Goal: Transaction & Acquisition: Purchase product/service

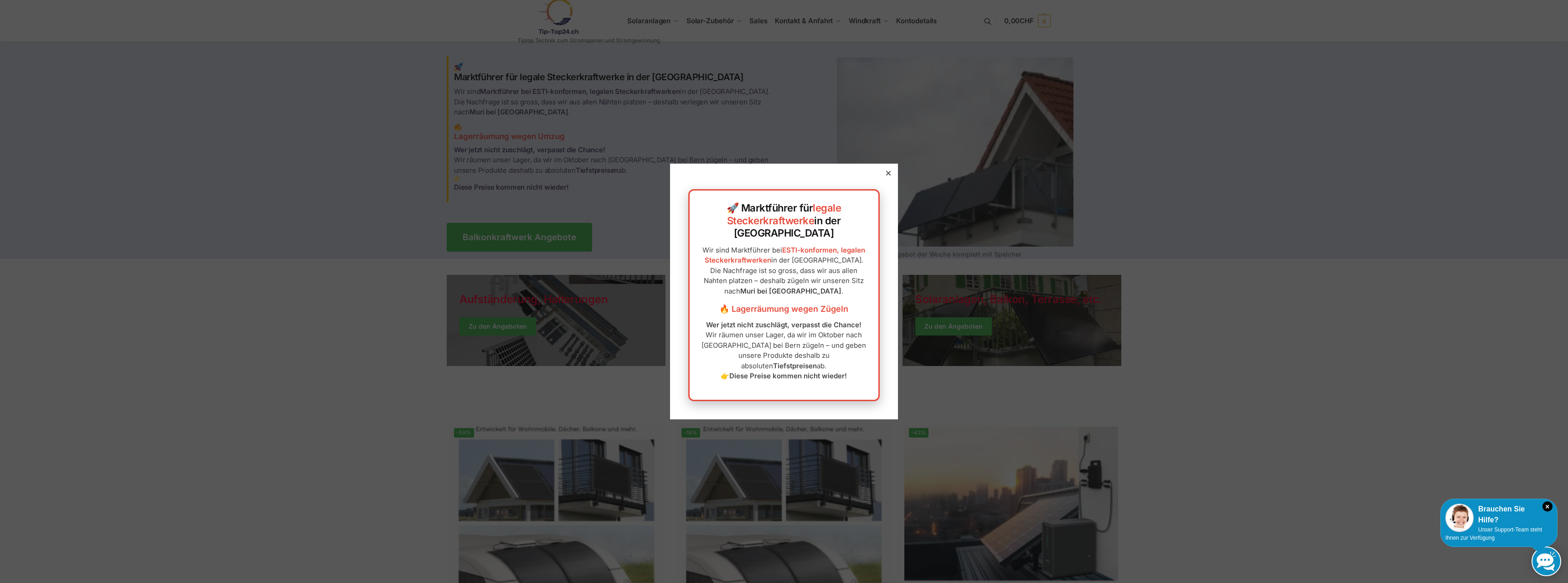
click at [886, 175] on icon at bounding box center [888, 173] width 5 height 5
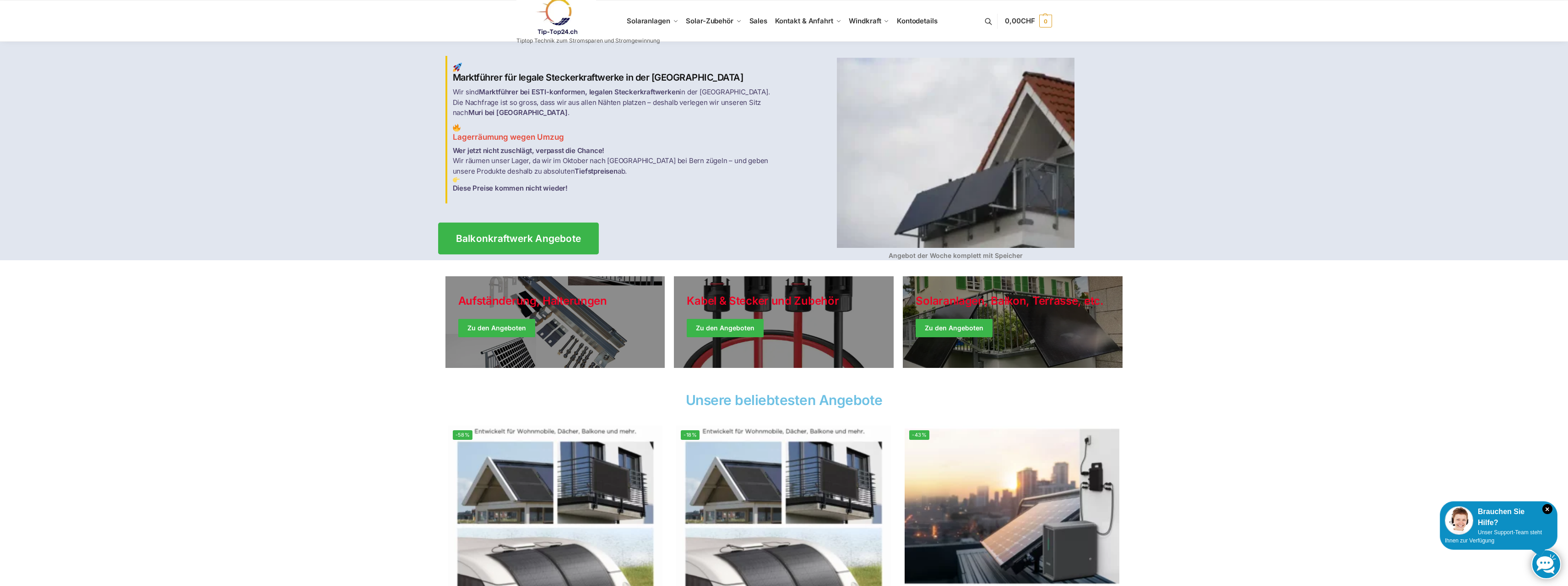
click at [494, 237] on span "Balkonkraftwerk Angebote" at bounding box center [518, 238] width 125 height 9
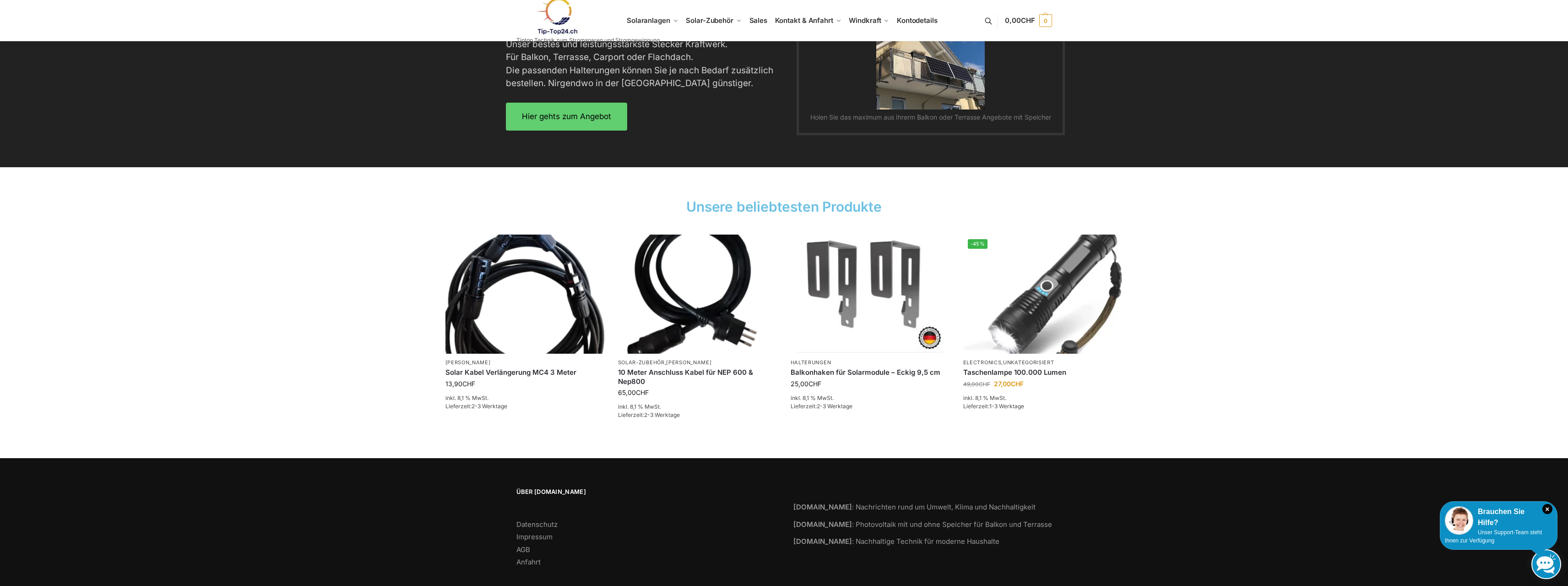
scroll to position [1229, 0]
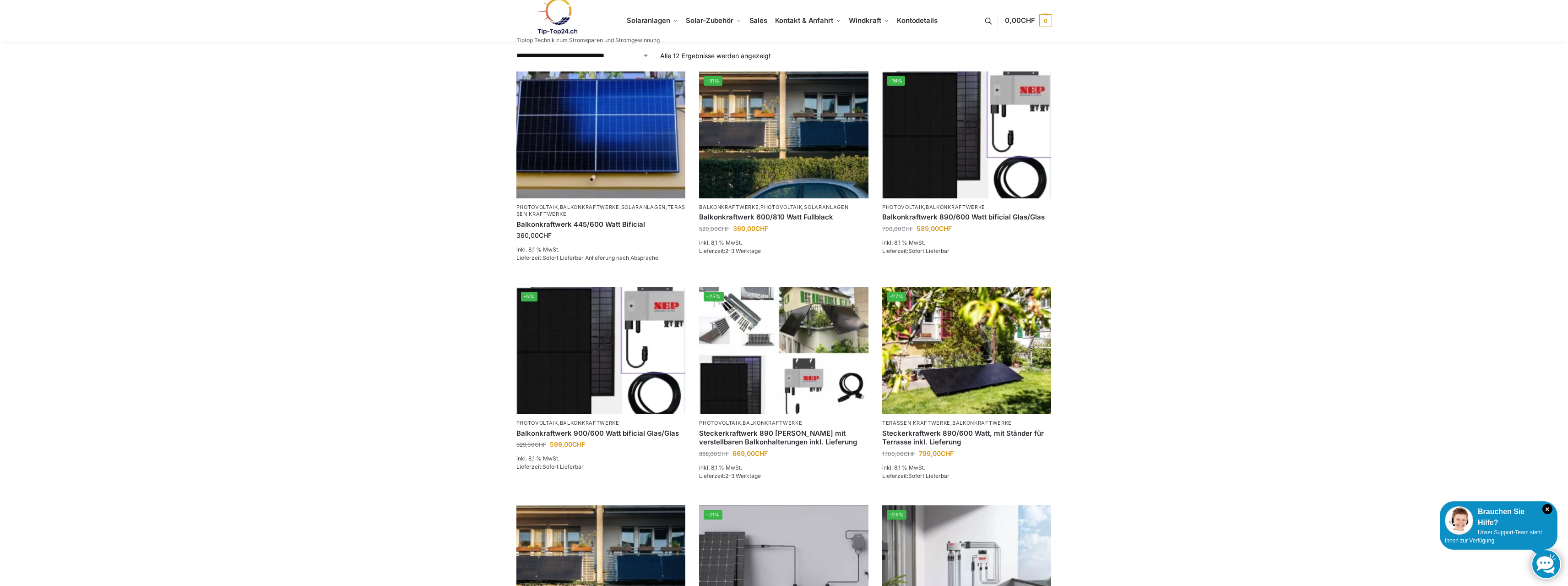
scroll to position [183, 0]
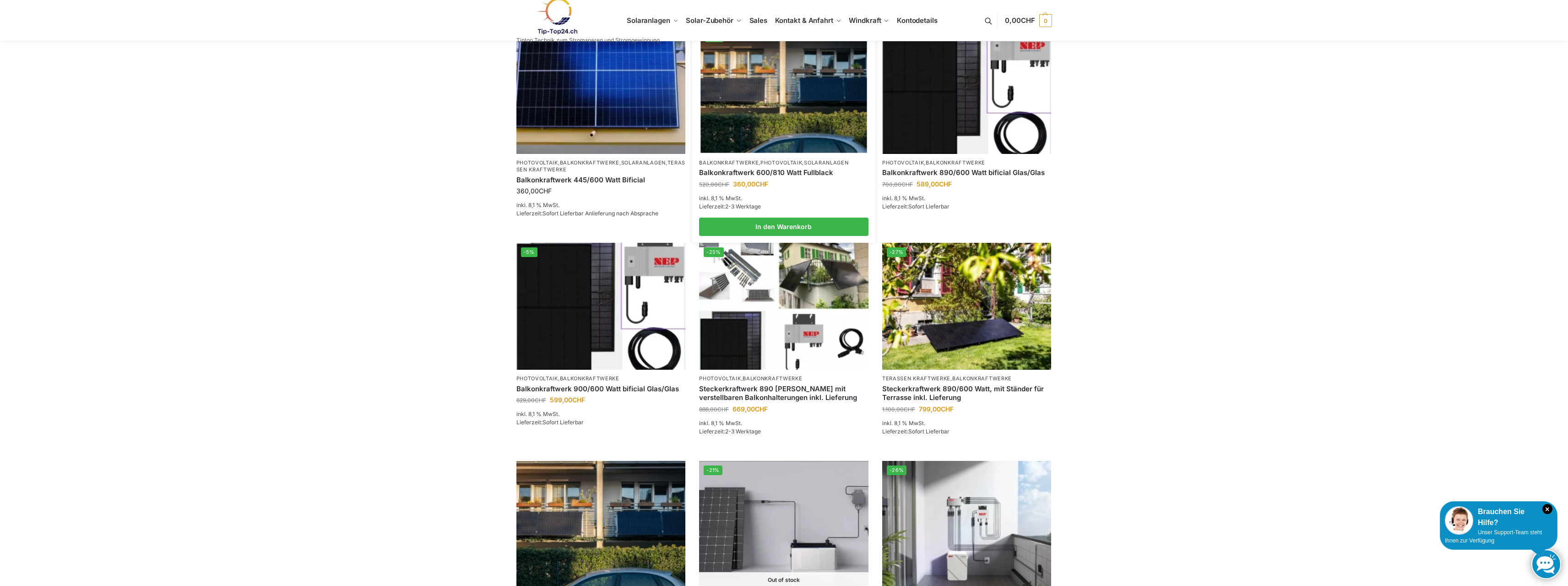
click at [777, 119] on img at bounding box center [783, 90] width 166 height 125
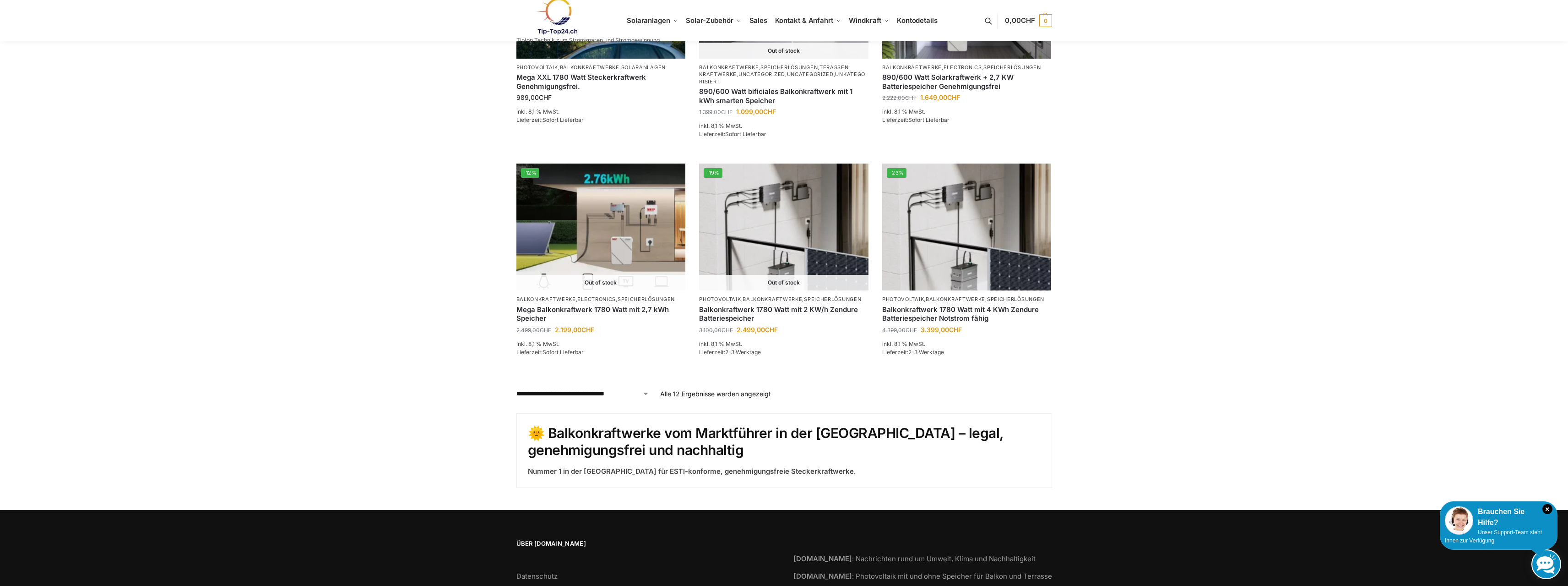
scroll to position [777, 0]
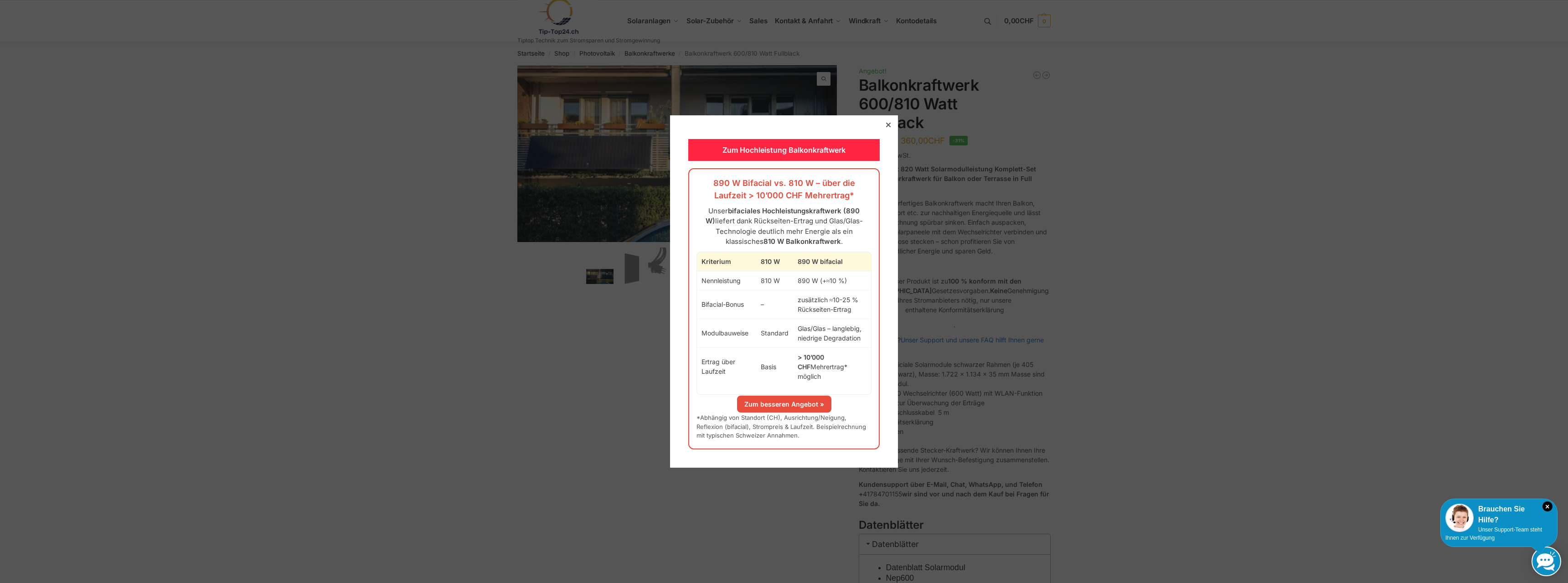
click at [877, 136] on div "Zum Hochleistung Balkonkraftwerk 890 W Bifacial vs. 810 W – über die Laufzeit >…" at bounding box center [784, 291] width 228 height 352
click at [884, 129] on div at bounding box center [888, 125] width 9 height 9
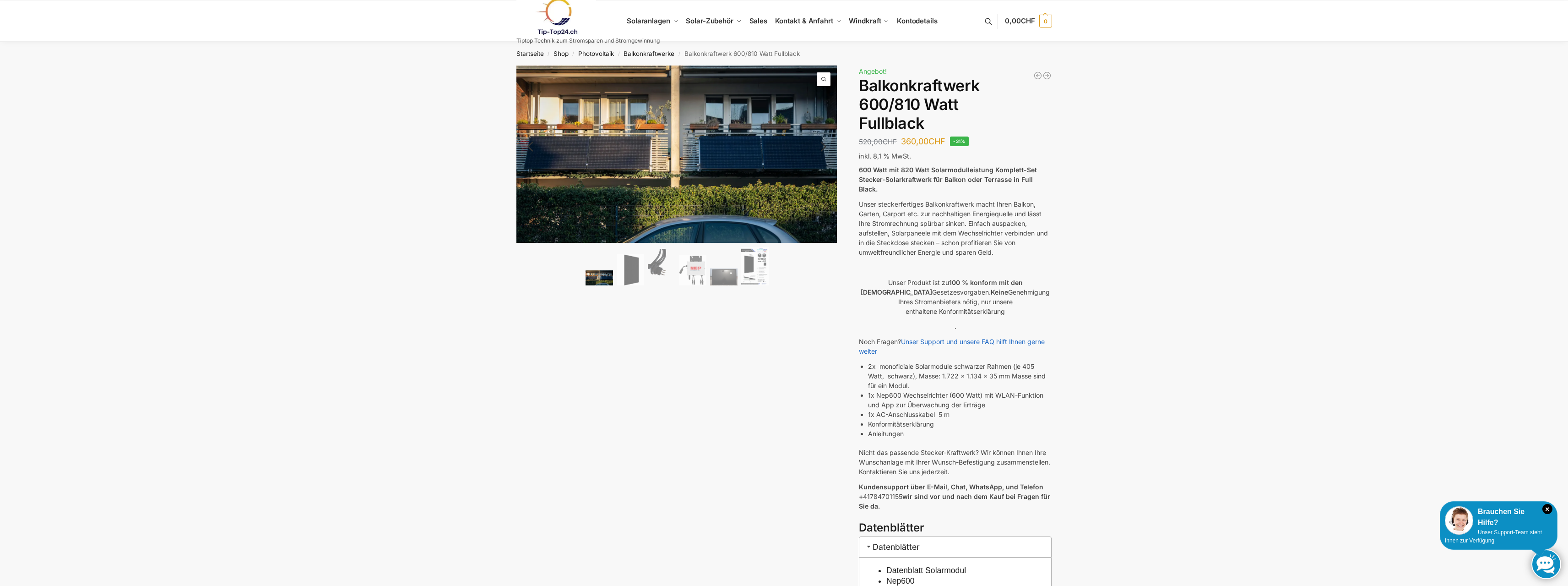
click at [605, 269] on ol at bounding box center [677, 267] width 321 height 42
click at [632, 267] on img at bounding box center [630, 269] width 27 height 31
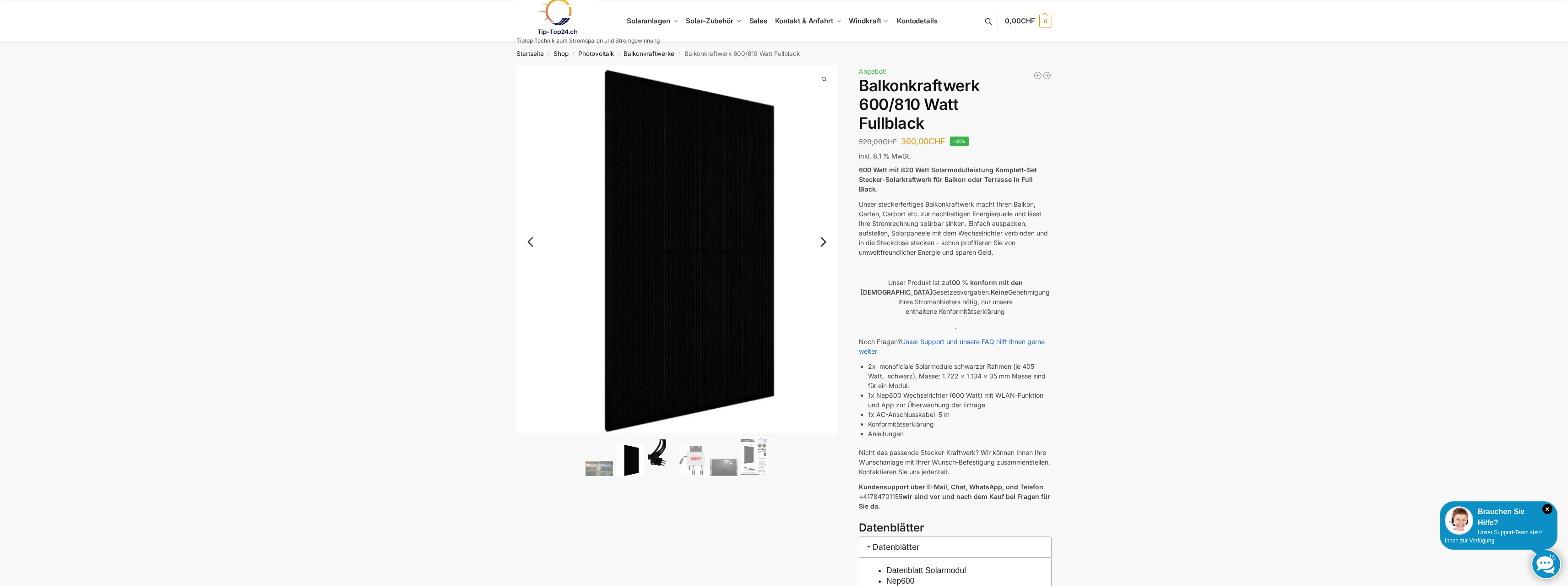
click at [667, 464] on img at bounding box center [661, 457] width 27 height 37
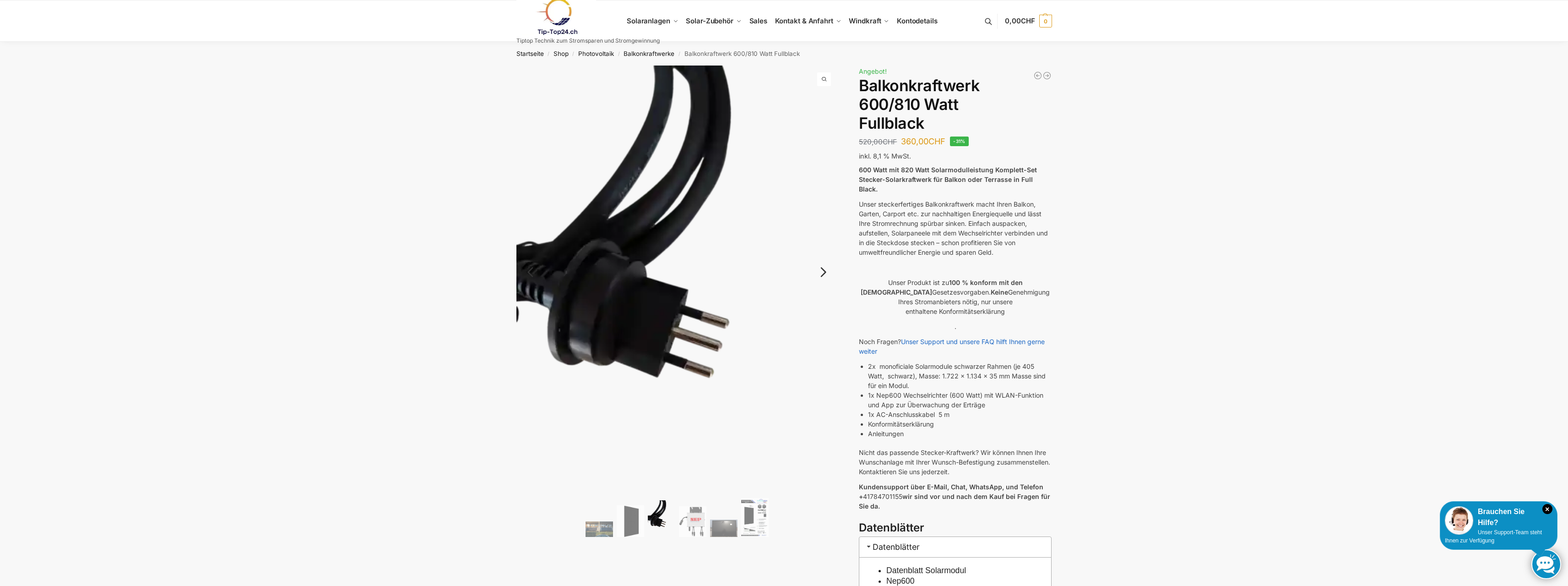
click at [693, 502] on ol at bounding box center [677, 518] width 321 height 42
click at [703, 522] on img at bounding box center [692, 521] width 27 height 31
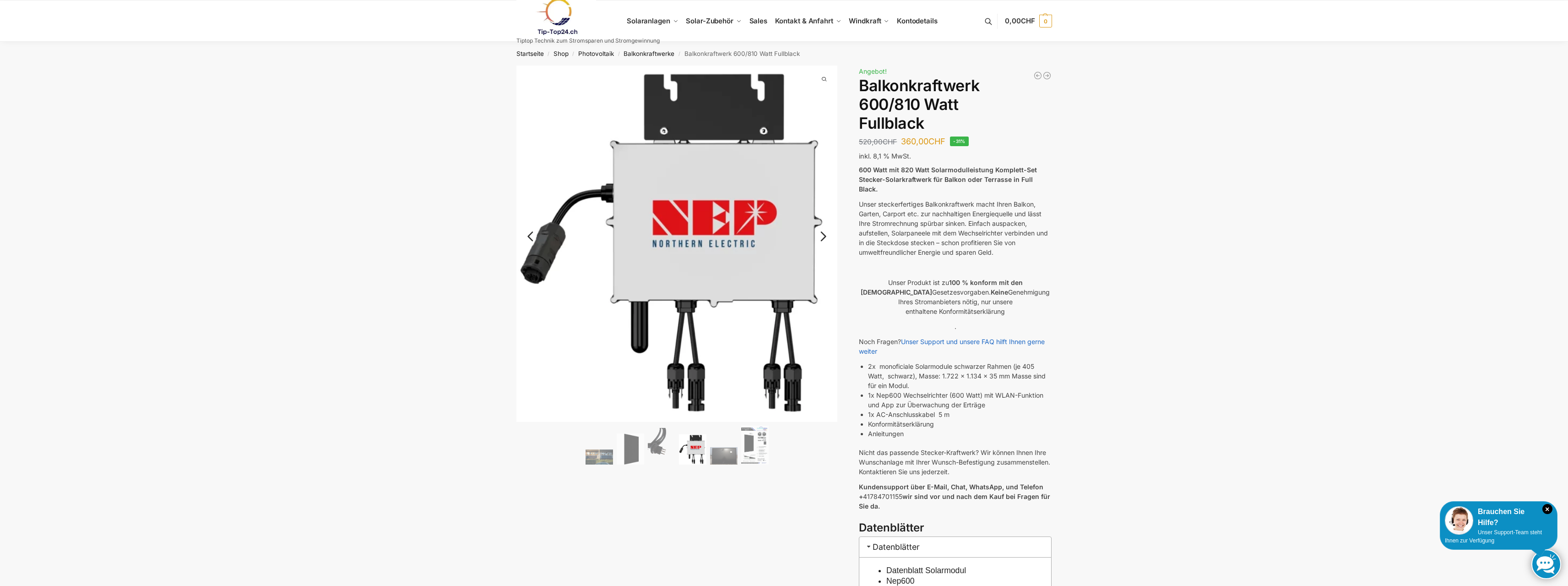
click at [711, 465] on ol at bounding box center [677, 446] width 321 height 42
click at [741, 454] on img at bounding box center [754, 445] width 27 height 39
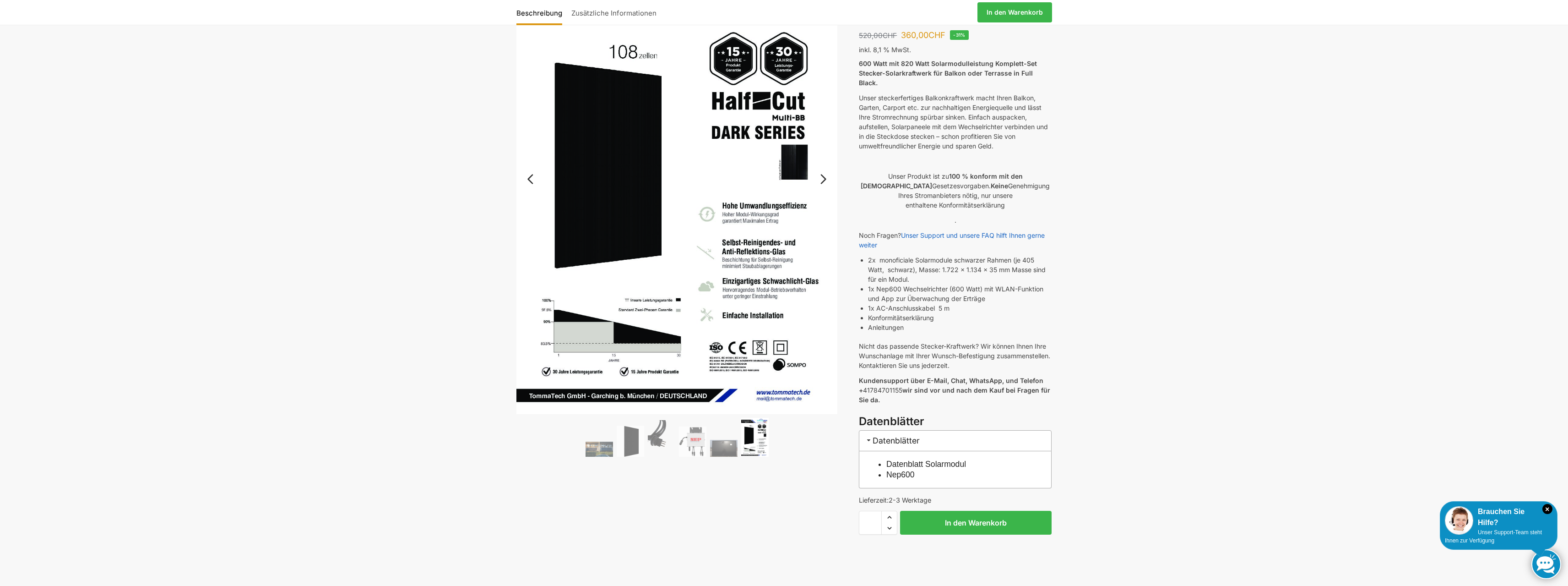
scroll to position [46, 0]
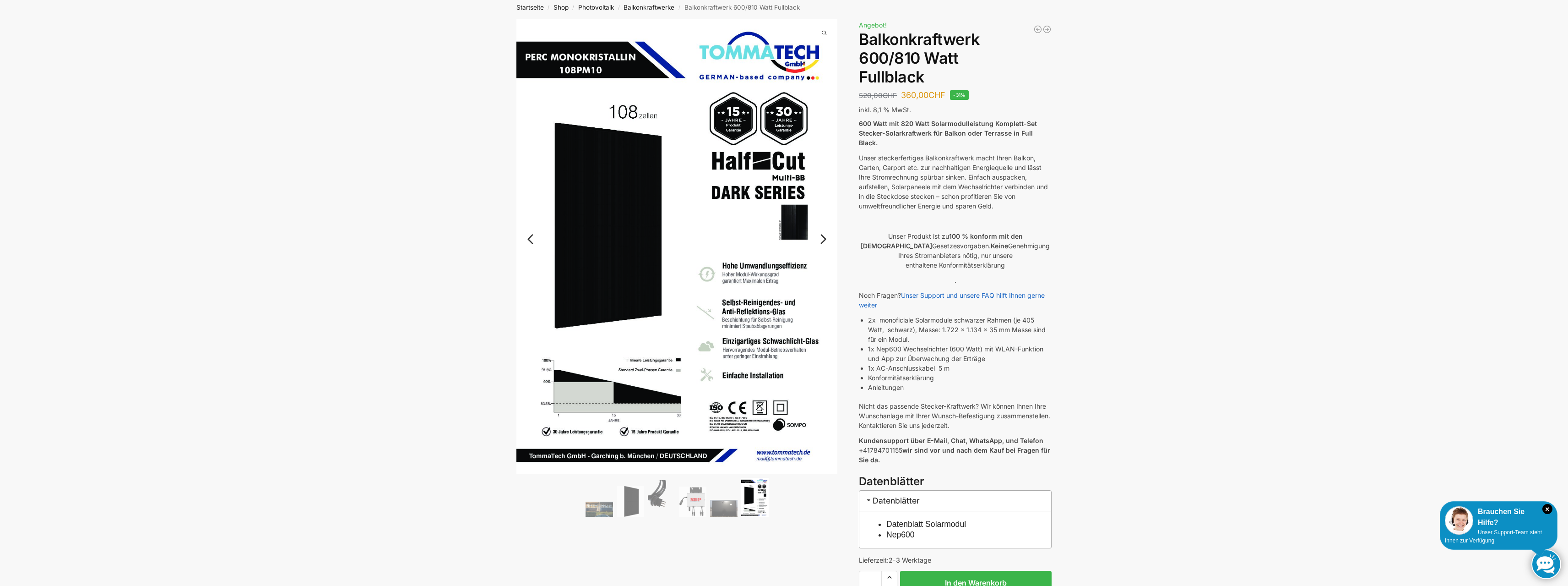
click at [818, 241] on link "Next" at bounding box center [822, 244] width 31 height 9
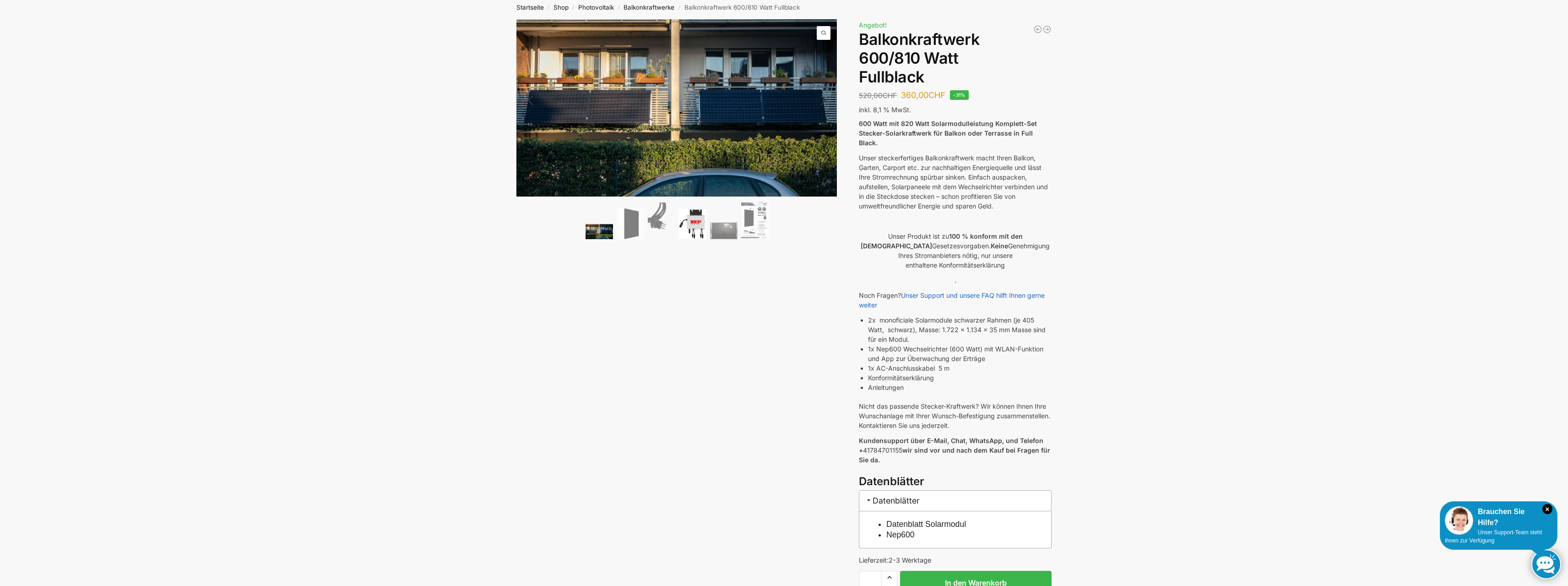
click at [687, 227] on img at bounding box center [692, 224] width 27 height 31
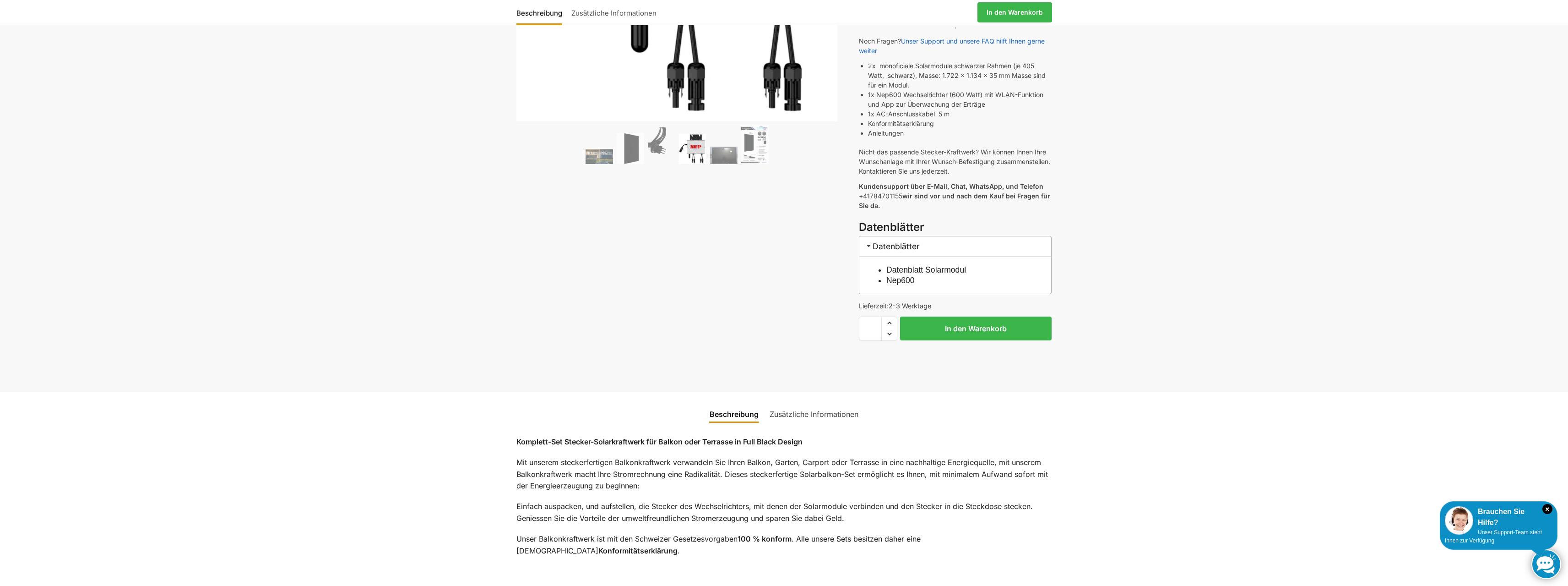
scroll to position [321, 0]
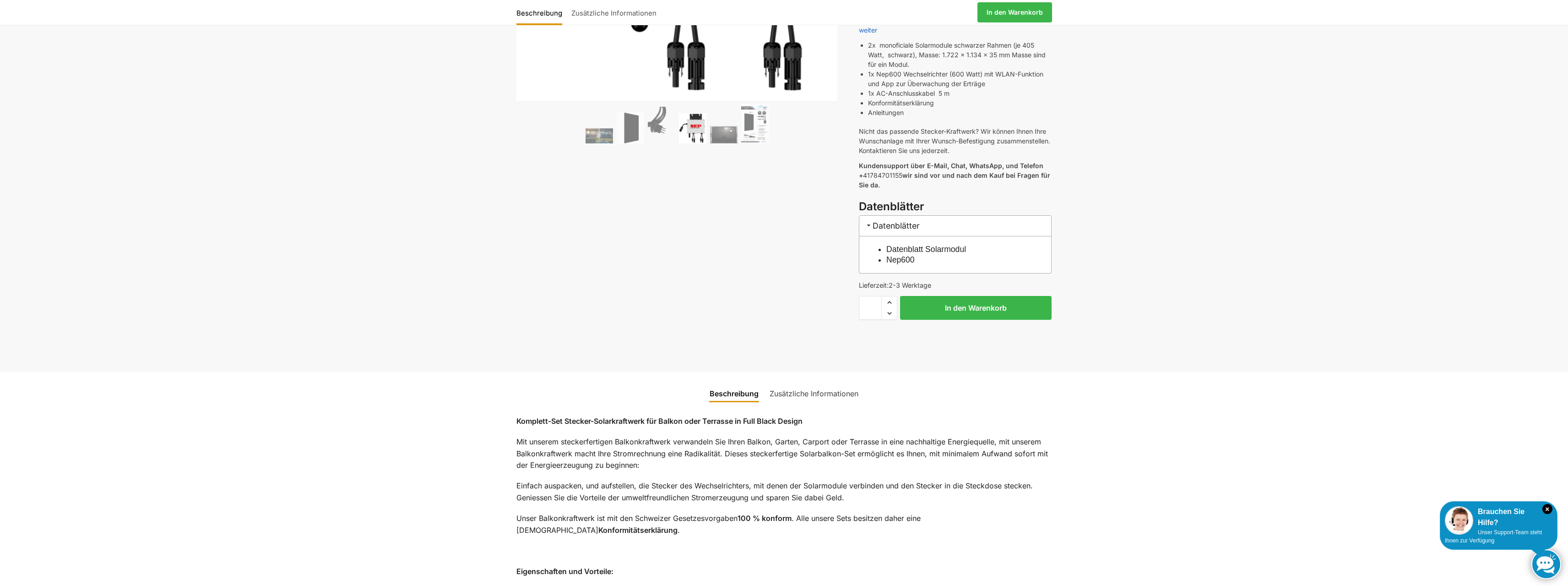
click at [810, 382] on link "Zusätzliche Informationen" at bounding box center [813, 393] width 99 height 22
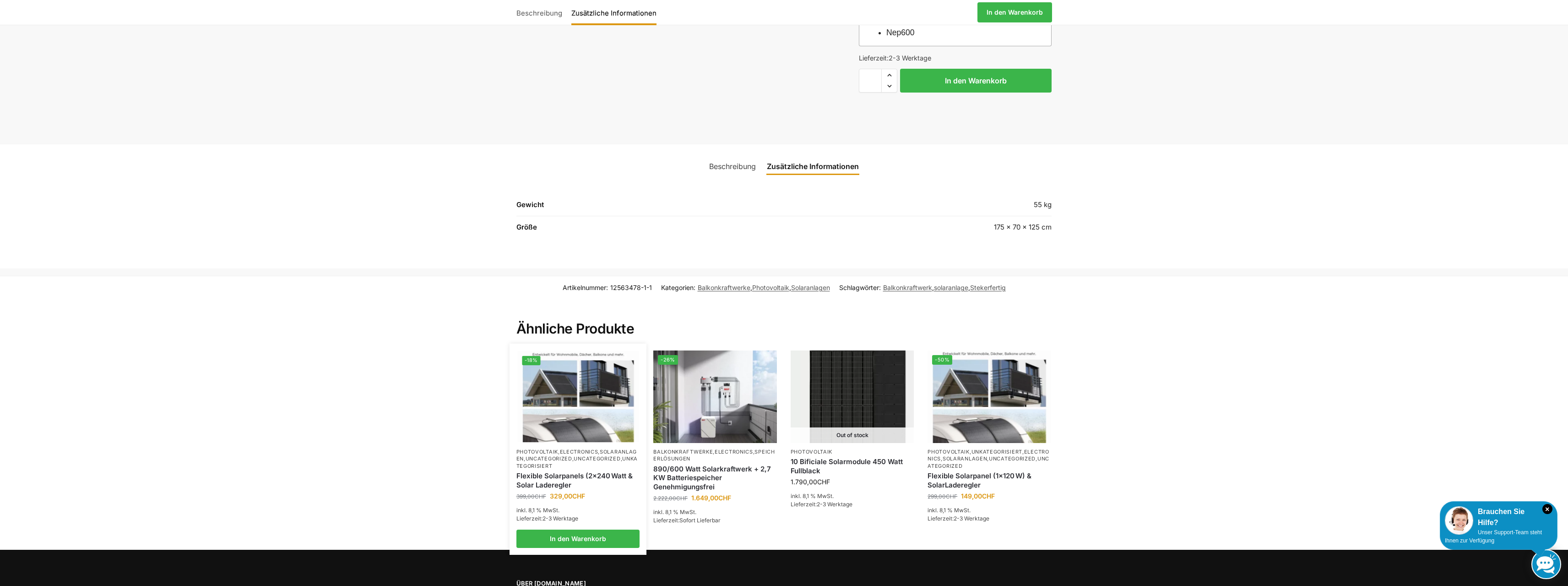
scroll to position [595, 0]
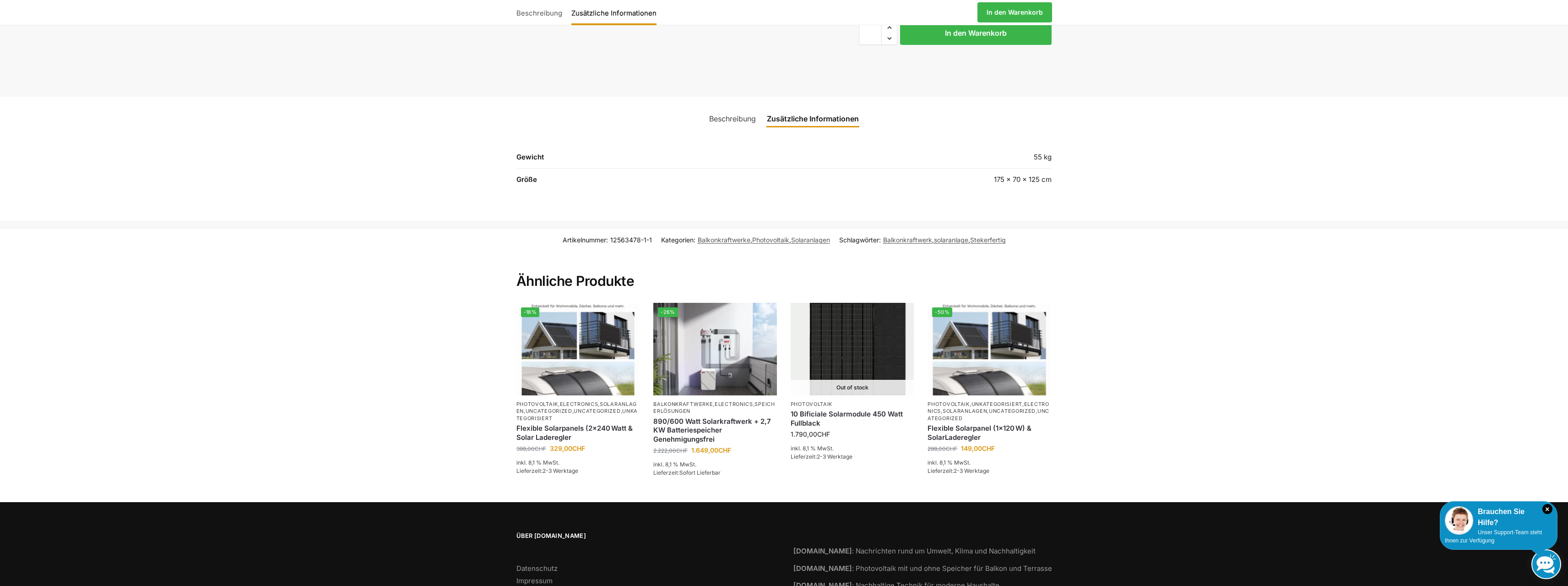
click at [745, 115] on link "Beschreibung" at bounding box center [732, 118] width 58 height 22
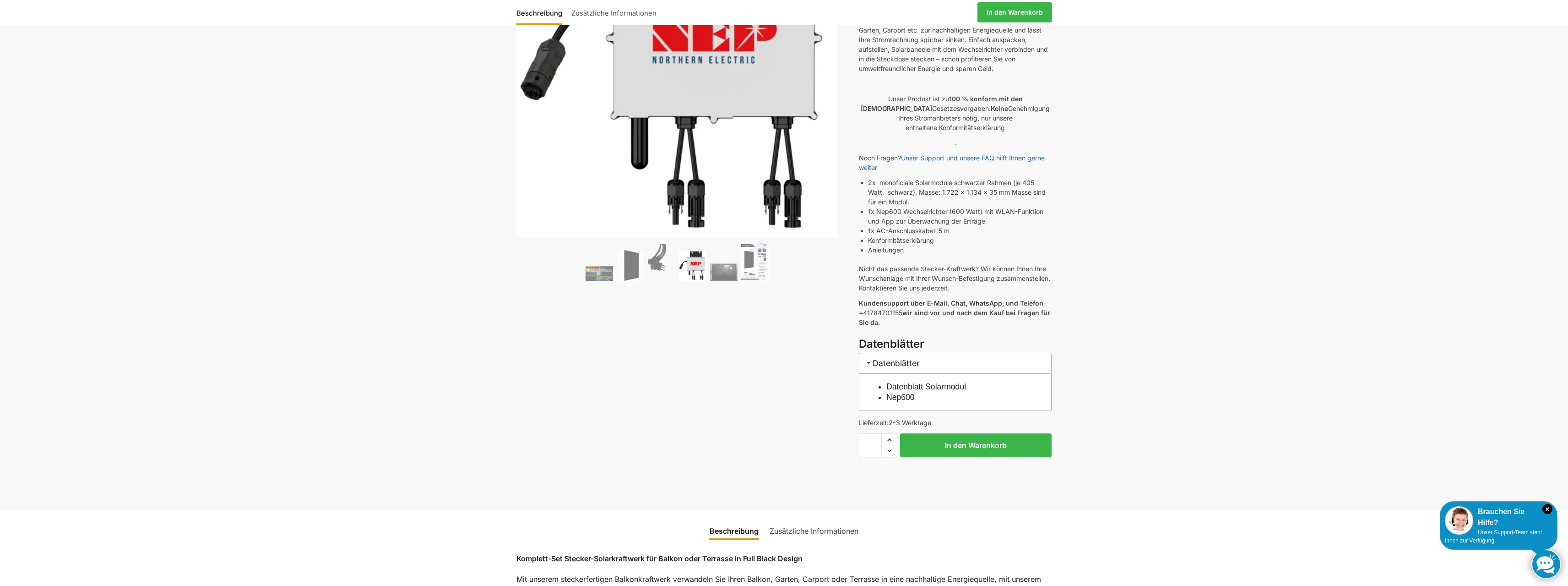
scroll to position [0, 0]
